Goal: Task Accomplishment & Management: Use online tool/utility

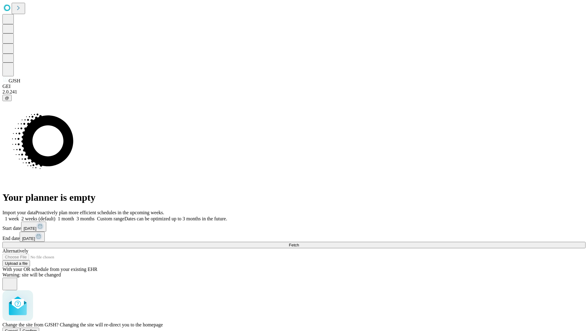
click at [37, 328] on span "Confirm" at bounding box center [30, 330] width 14 height 5
click at [74, 216] on label "1 month" at bounding box center [64, 218] width 19 height 5
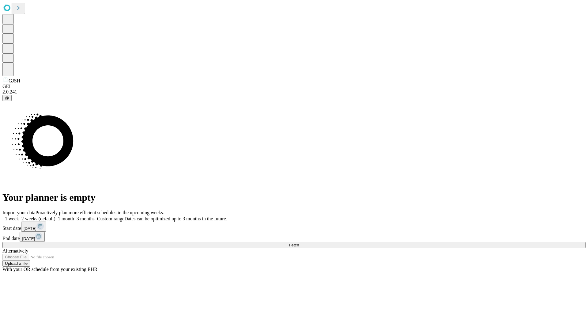
click at [299, 242] on span "Fetch" at bounding box center [294, 244] width 10 height 5
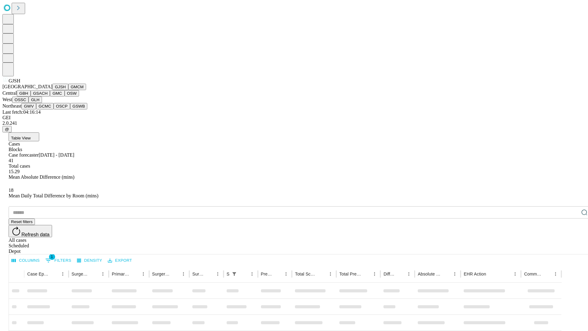
click at [68, 90] on button "GMCM" at bounding box center [77, 87] width 18 height 6
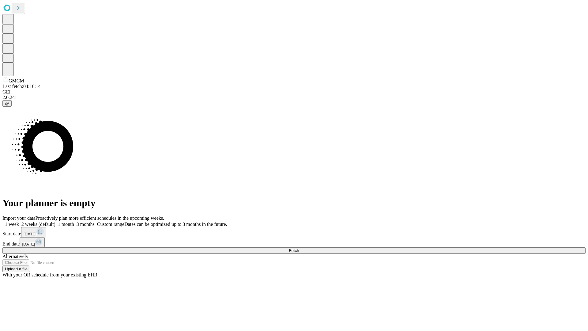
click at [74, 221] on label "1 month" at bounding box center [64, 223] width 19 height 5
click at [299, 248] on span "Fetch" at bounding box center [294, 250] width 10 height 5
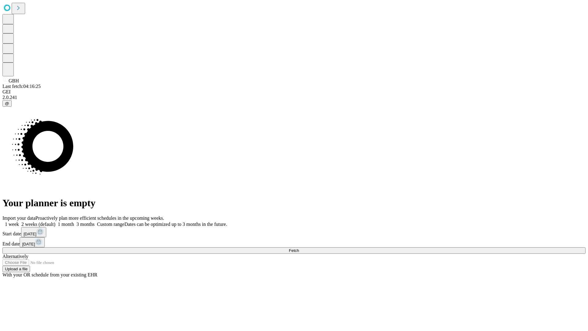
click at [74, 221] on label "1 month" at bounding box center [64, 223] width 19 height 5
click at [299, 248] on span "Fetch" at bounding box center [294, 250] width 10 height 5
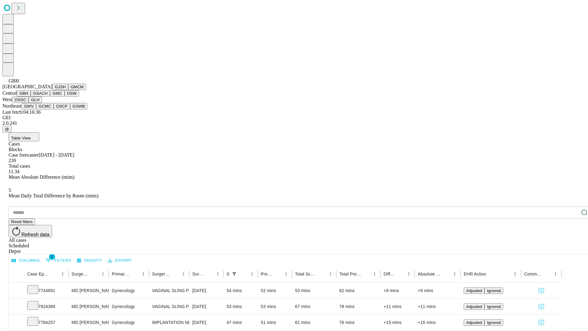
click at [47, 96] on button "GSACH" at bounding box center [40, 93] width 19 height 6
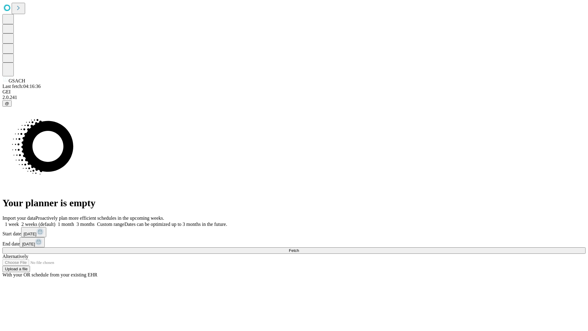
click at [299, 248] on span "Fetch" at bounding box center [294, 250] width 10 height 5
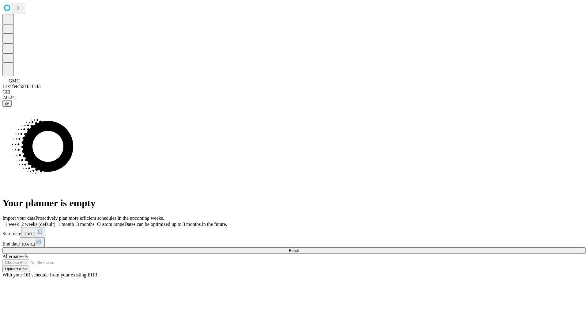
click at [74, 221] on label "1 month" at bounding box center [64, 223] width 19 height 5
click at [299, 248] on span "Fetch" at bounding box center [294, 250] width 10 height 5
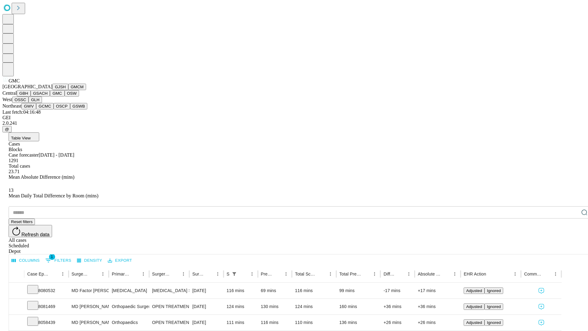
click at [65, 96] on button "OSW" at bounding box center [72, 93] width 15 height 6
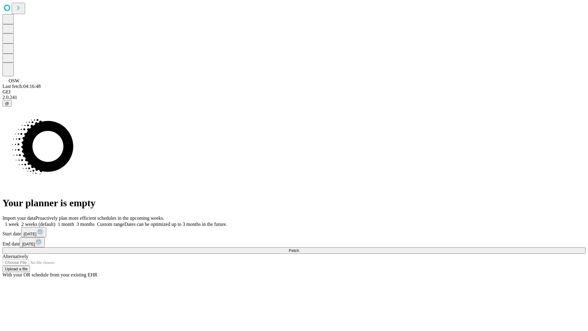
click at [74, 221] on label "1 month" at bounding box center [64, 223] width 19 height 5
click at [299, 248] on span "Fetch" at bounding box center [294, 250] width 10 height 5
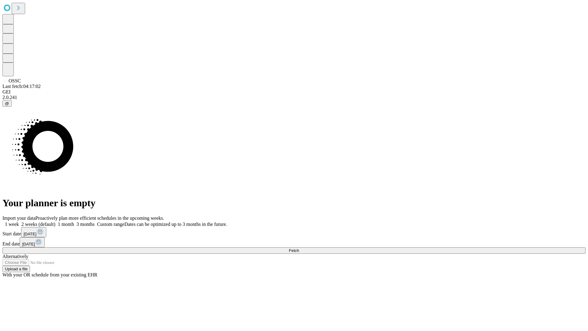
click at [299, 248] on span "Fetch" at bounding box center [294, 250] width 10 height 5
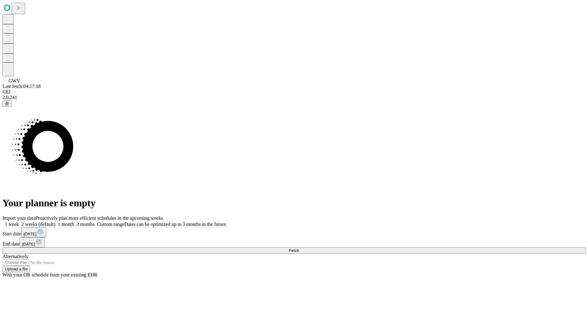
click at [74, 221] on label "1 month" at bounding box center [64, 223] width 19 height 5
click at [299, 248] on span "Fetch" at bounding box center [294, 250] width 10 height 5
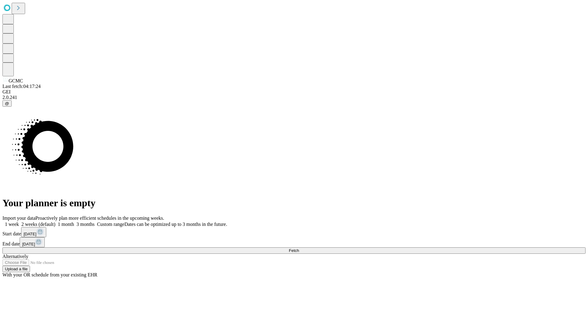
click at [74, 221] on label "1 month" at bounding box center [64, 223] width 19 height 5
click at [299, 248] on span "Fetch" at bounding box center [294, 250] width 10 height 5
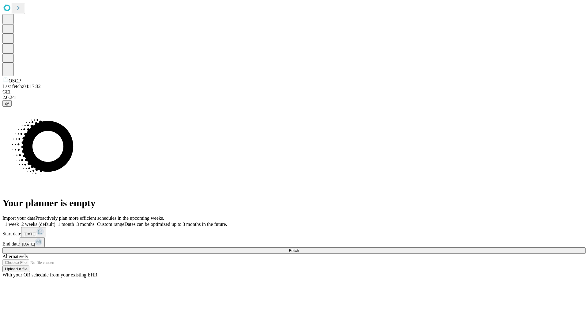
click at [74, 221] on label "1 month" at bounding box center [64, 223] width 19 height 5
click at [299, 248] on span "Fetch" at bounding box center [294, 250] width 10 height 5
